Goal: Task Accomplishment & Management: Complete application form

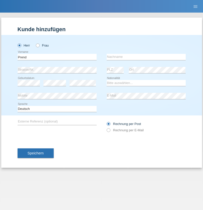
type input "Prend"
click at [146, 57] on input "text" at bounding box center [146, 57] width 79 height 6
type input "Markaj"
select select "XK"
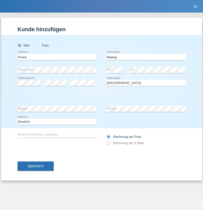
select select "C"
select select "13"
select select "08"
select select "2002"
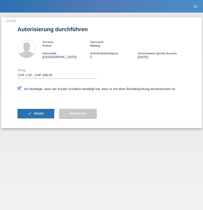
select select "1"
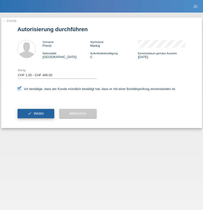
click at [36, 113] on span "Weiter" at bounding box center [39, 113] width 10 height 4
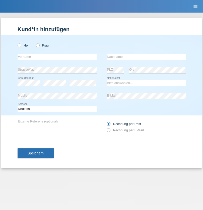
radio input "true"
click at [57, 57] on input "text" at bounding box center [57, 57] width 79 height 6
type input "[PERSON_NAME]"
click at [146, 57] on input "text" at bounding box center [146, 57] width 79 height 6
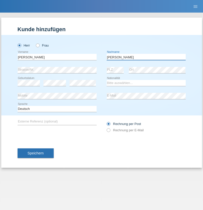
type input "[PERSON_NAME]"
select select "CH"
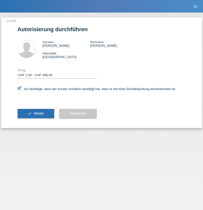
select select "1"
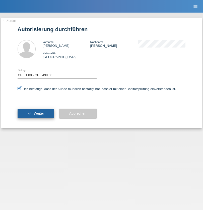
click at [36, 113] on span "Weiter" at bounding box center [39, 113] width 10 height 4
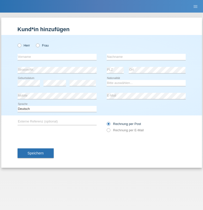
radio input "true"
click at [57, 57] on input "text" at bounding box center [57, 57] width 79 height 6
type input "[PERSON_NAME]"
click at [146, 57] on input "text" at bounding box center [146, 57] width 79 height 6
type input "Bíró"
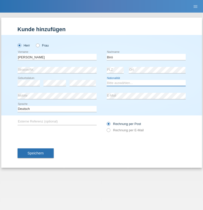
select select "HU"
select select "C"
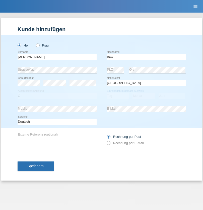
select select "17"
select select "06"
select select "2018"
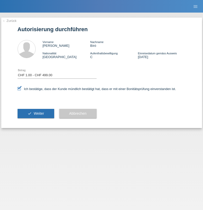
select select "1"
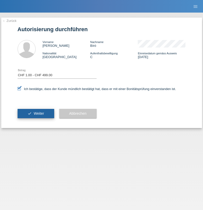
click at [36, 113] on span "Weiter" at bounding box center [39, 113] width 10 height 4
